Goal: Navigation & Orientation: Find specific page/section

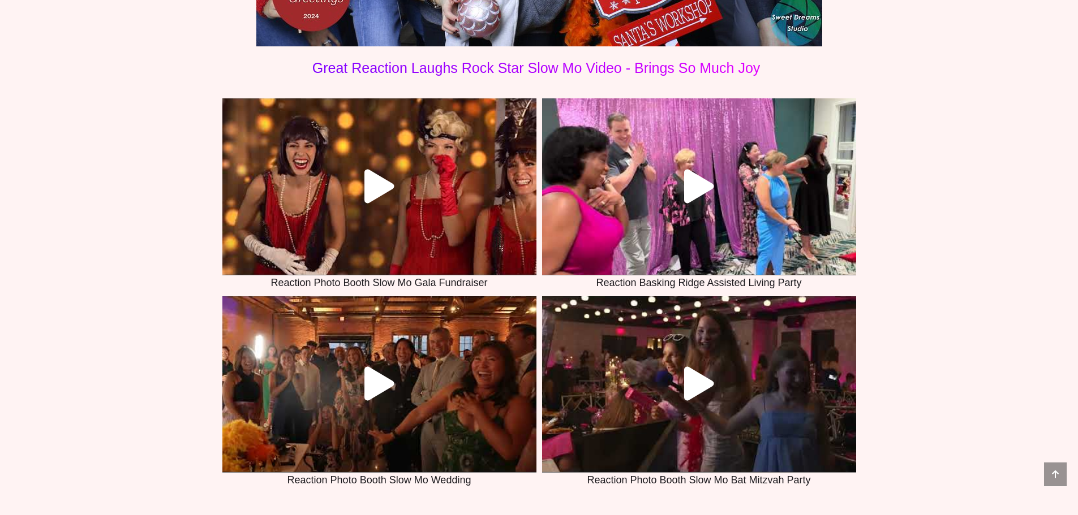
scroll to position [3960, 0]
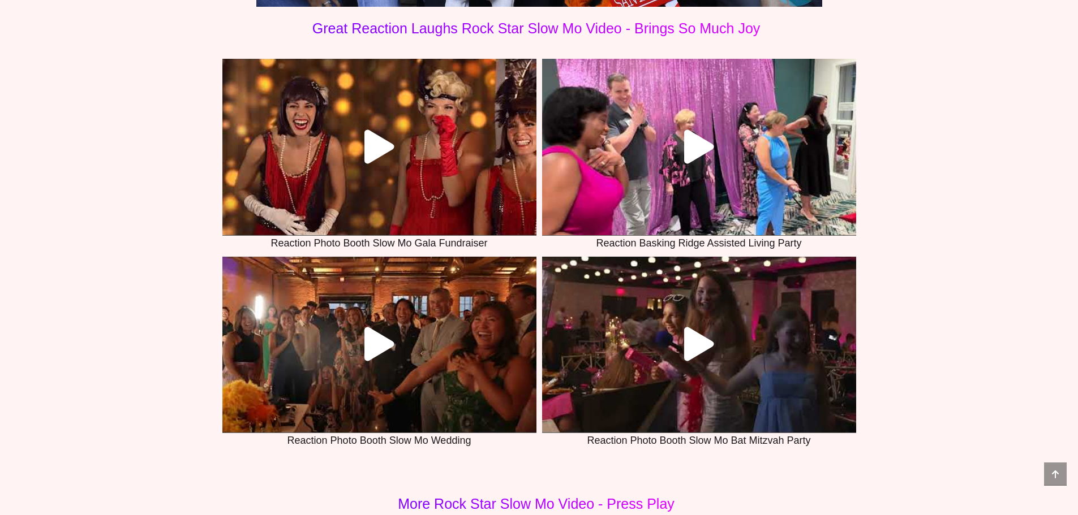
click at [494, 304] on link at bounding box center [379, 345] width 314 height 176
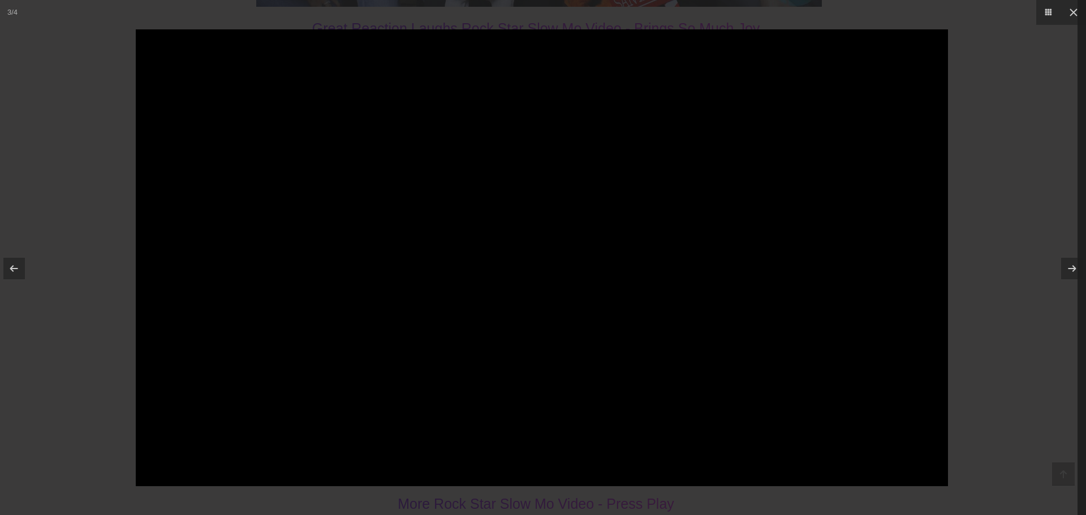
click at [986, 83] on div at bounding box center [543, 257] width 1086 height 515
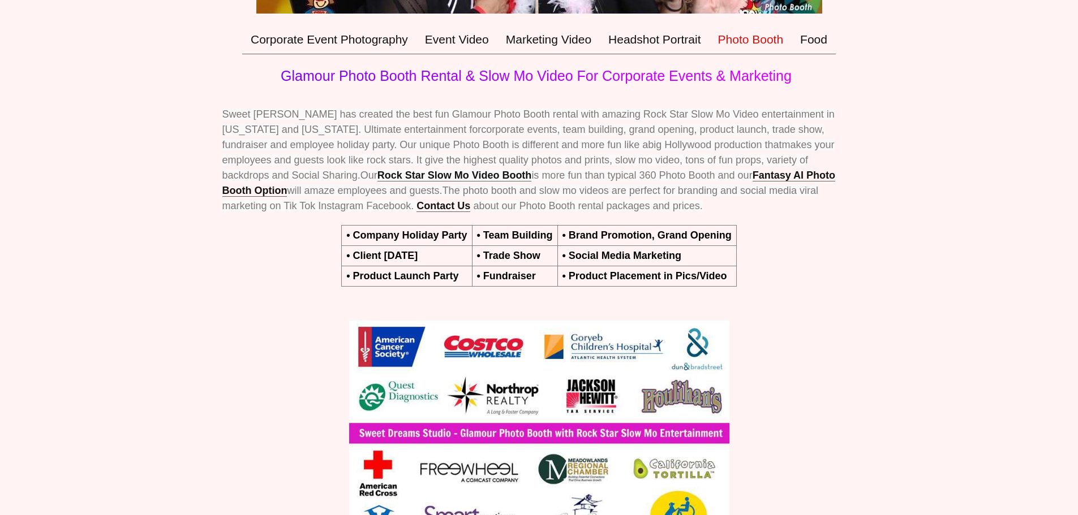
scroll to position [170, 0]
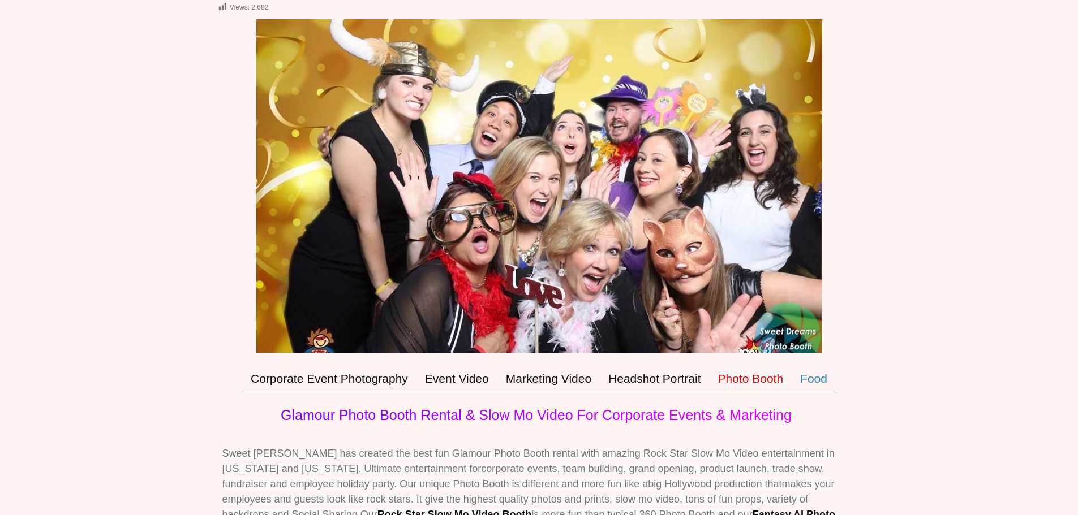
click at [810, 381] on link "Food" at bounding box center [813, 378] width 44 height 29
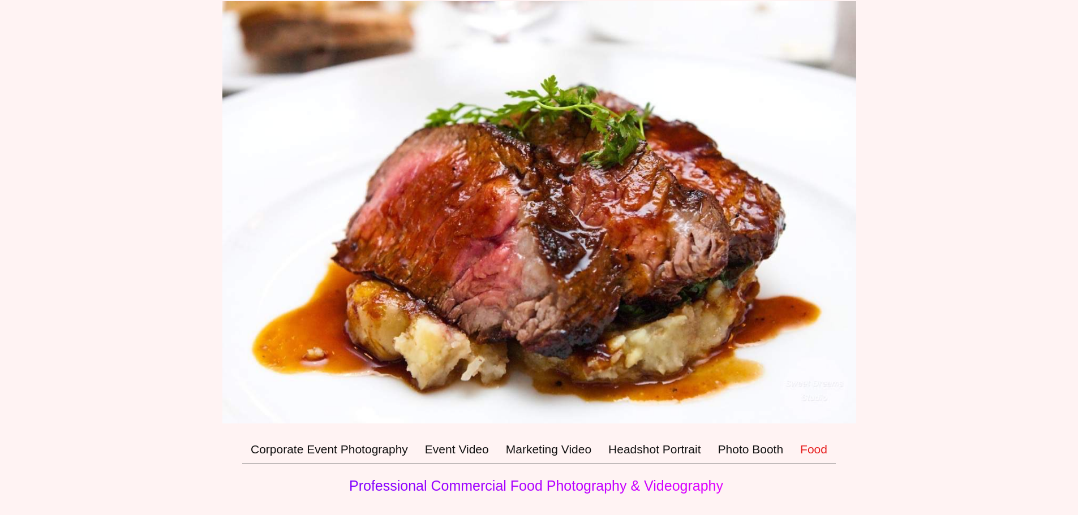
scroll to position [283, 0]
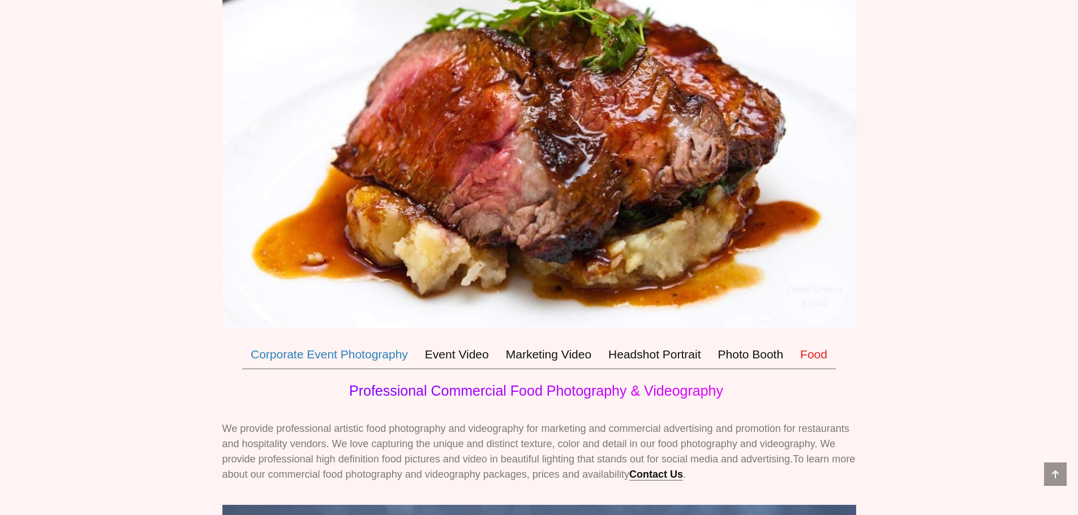
click at [403, 356] on link "Corporate Event Photography" at bounding box center [329, 354] width 174 height 29
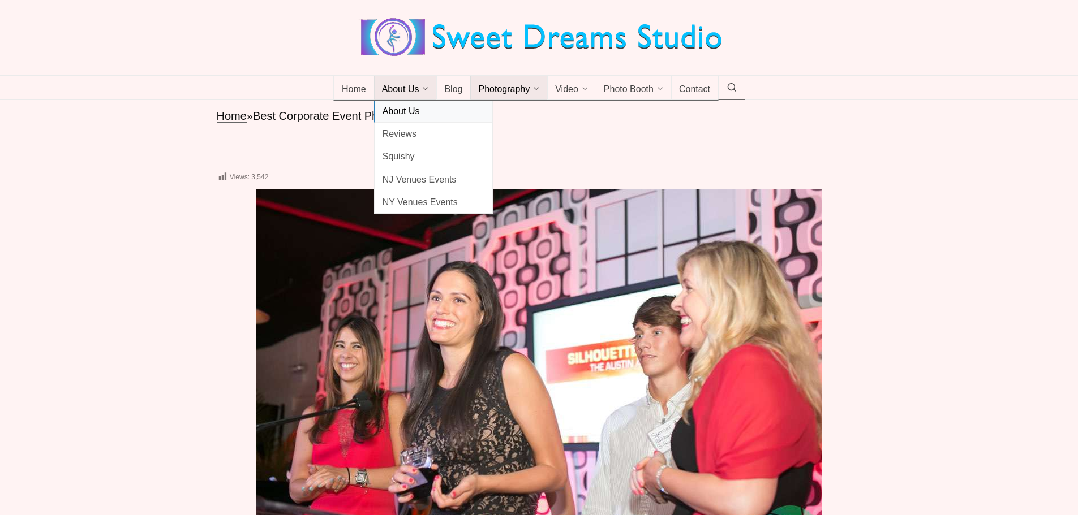
click at [406, 113] on span "About Us" at bounding box center [433, 111] width 102 height 15
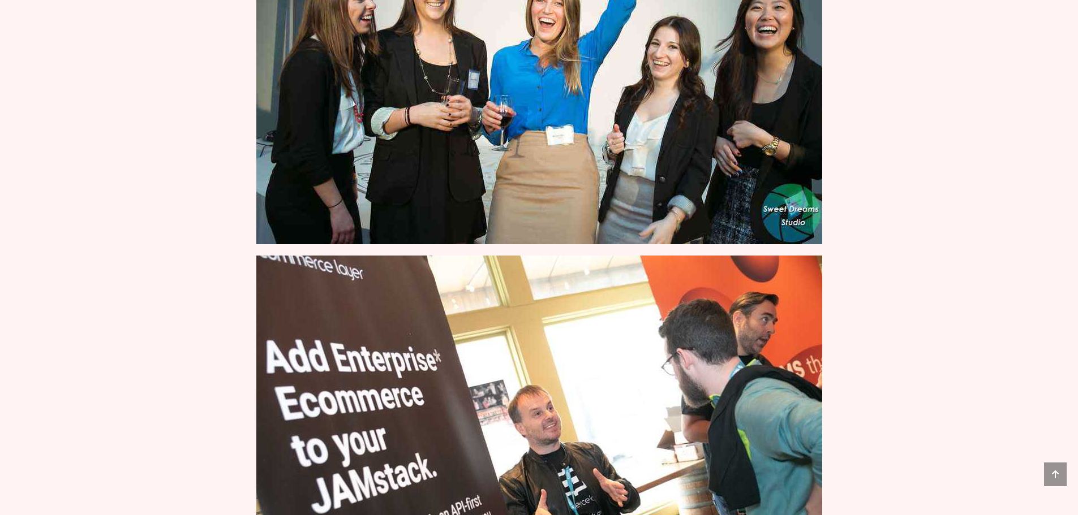
scroll to position [962, 0]
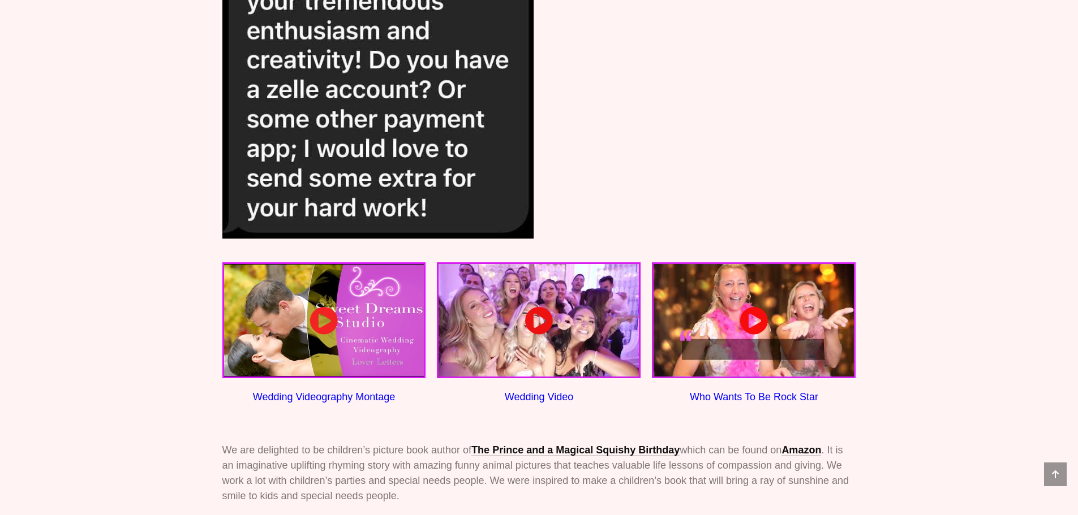
scroll to position [1042, 0]
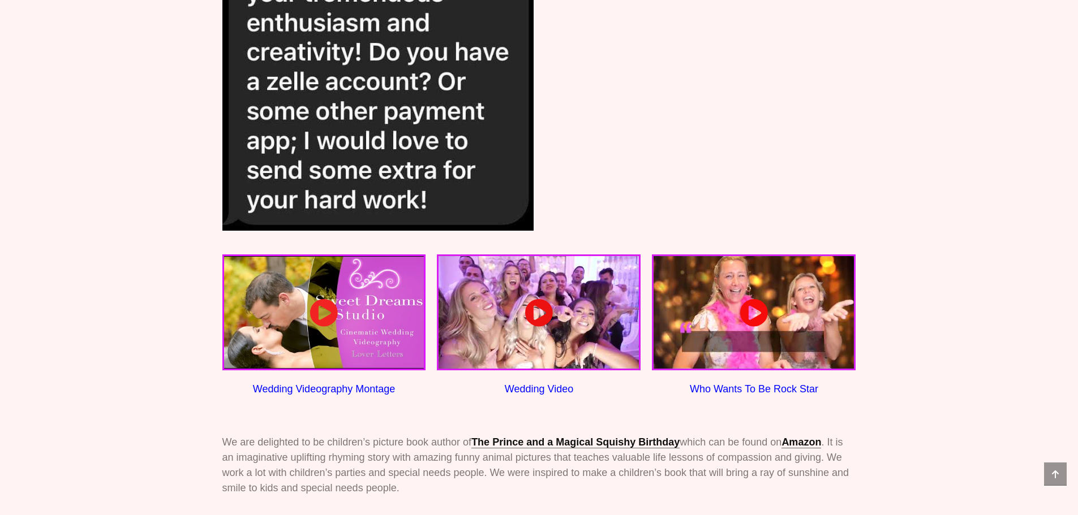
click at [550, 299] on icon at bounding box center [538, 313] width 28 height 28
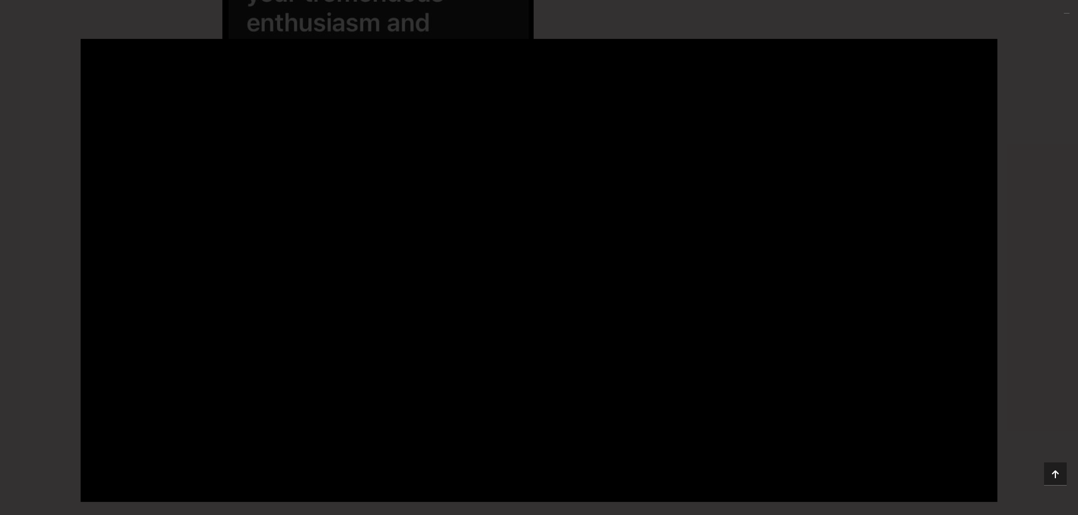
click at [1037, 205] on div at bounding box center [539, 257] width 1078 height 438
